Goal: Information Seeking & Learning: Learn about a topic

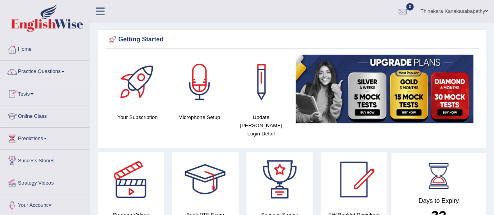
click at [42, 115] on link "Online Class" at bounding box center [44, 115] width 89 height 20
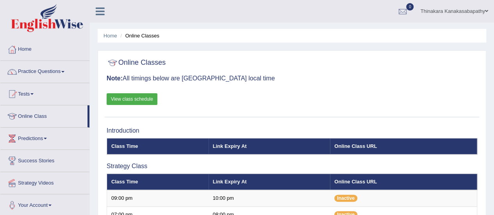
click at [148, 95] on link "View class schedule" at bounding box center [132, 99] width 51 height 12
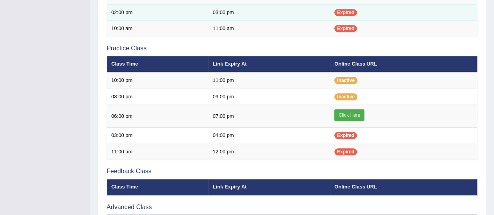
scroll to position [273, 0]
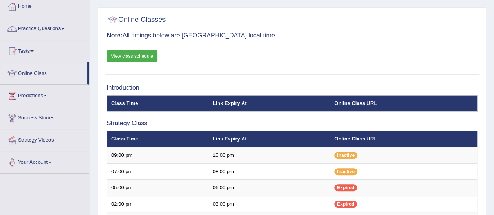
scroll to position [39, 0]
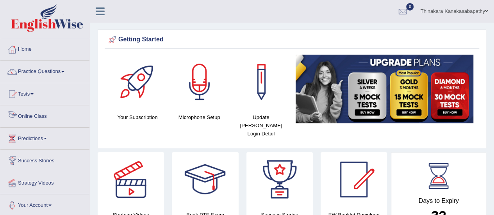
click at [27, 115] on link "Online Class" at bounding box center [44, 115] width 89 height 20
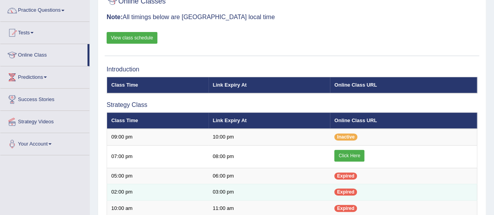
scroll to position [117, 0]
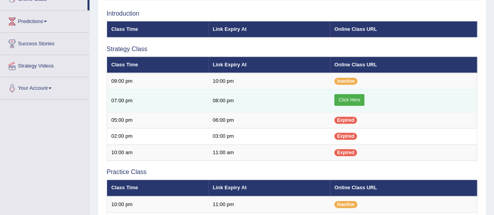
click at [352, 101] on link "Click Here" at bounding box center [349, 100] width 30 height 12
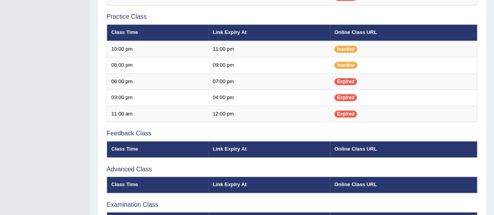
scroll to position [323, 0]
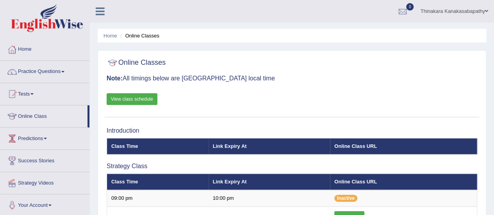
scroll to position [39, 0]
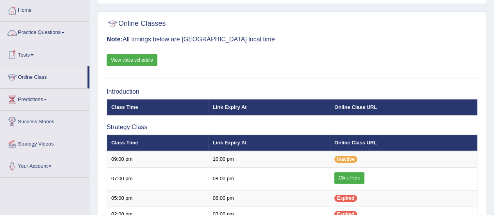
click at [47, 30] on link "Practice Questions" at bounding box center [44, 32] width 89 height 20
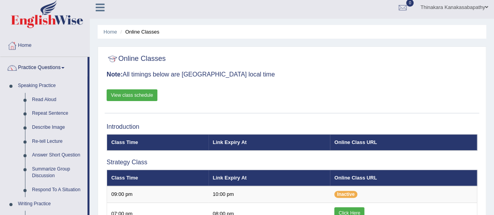
scroll to position [0, 0]
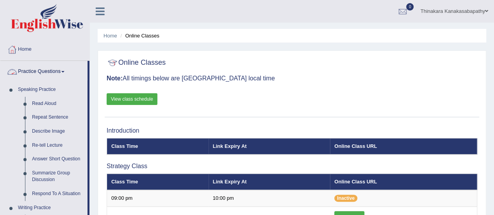
click at [65, 70] on link "Practice Questions" at bounding box center [43, 71] width 87 height 20
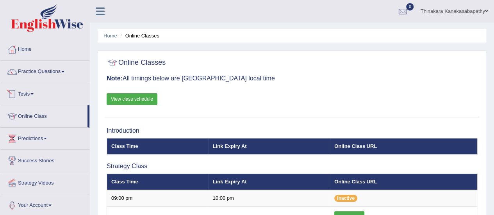
click at [34, 91] on link "Tests" at bounding box center [44, 93] width 89 height 20
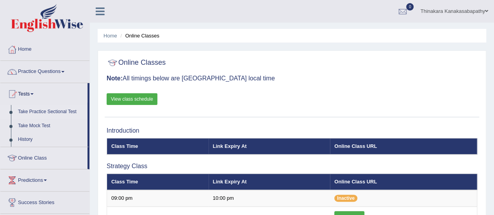
click at [52, 111] on link "Take Practice Sectional Test" at bounding box center [50, 112] width 73 height 14
